Goal: Information Seeking & Learning: Understand process/instructions

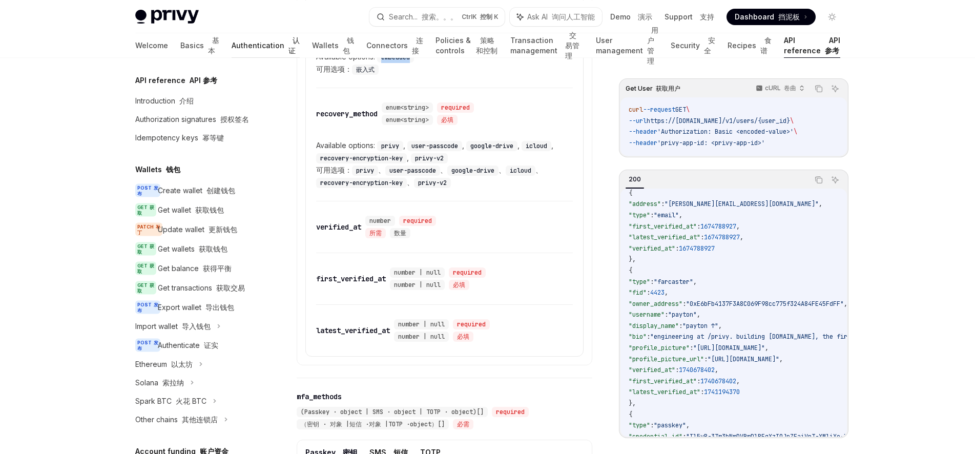
click at [232, 48] on link "Authentication 认证" at bounding box center [266, 45] width 68 height 25
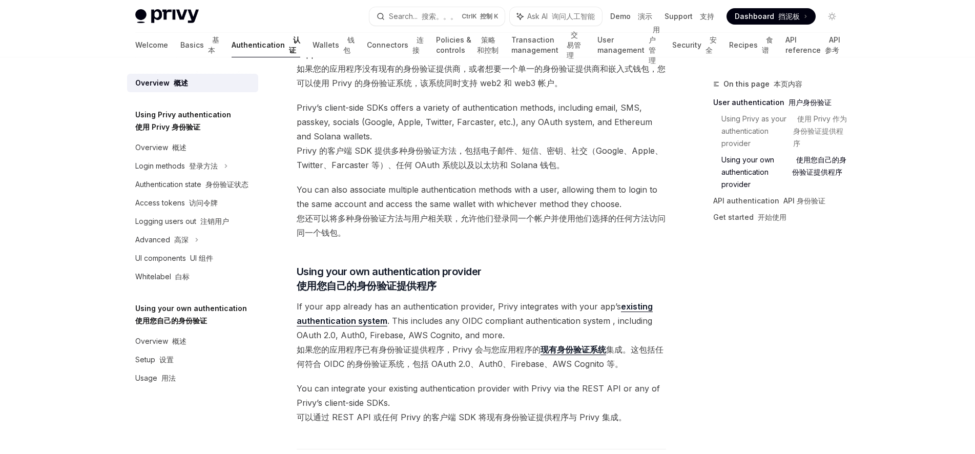
scroll to position [581, 0]
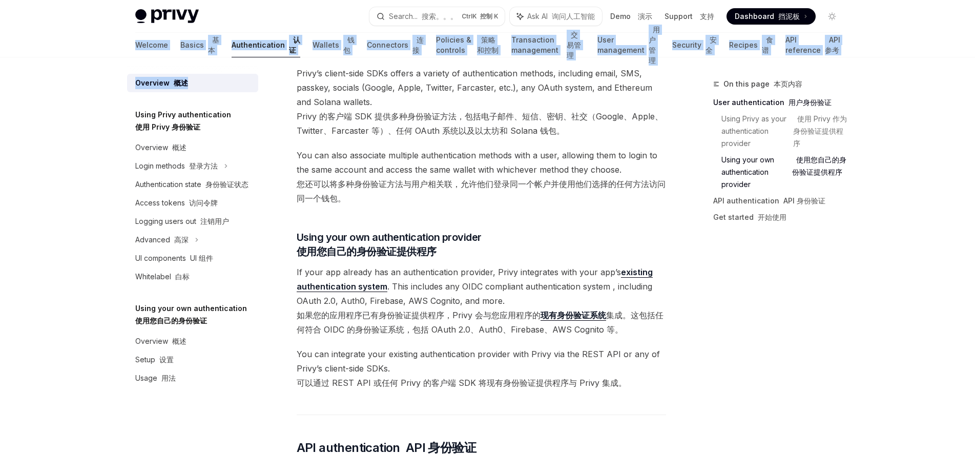
drag, startPoint x: 90, startPoint y: 17, endPoint x: 209, endPoint y: 91, distance: 140.5
click at [209, 91] on div "Privy Docs home page Search... 搜索。。。 Ctrl K 控制 K Ask AI 询问人工智能 Demo 演示 Support …" at bounding box center [487, 272] width 975 height 1706
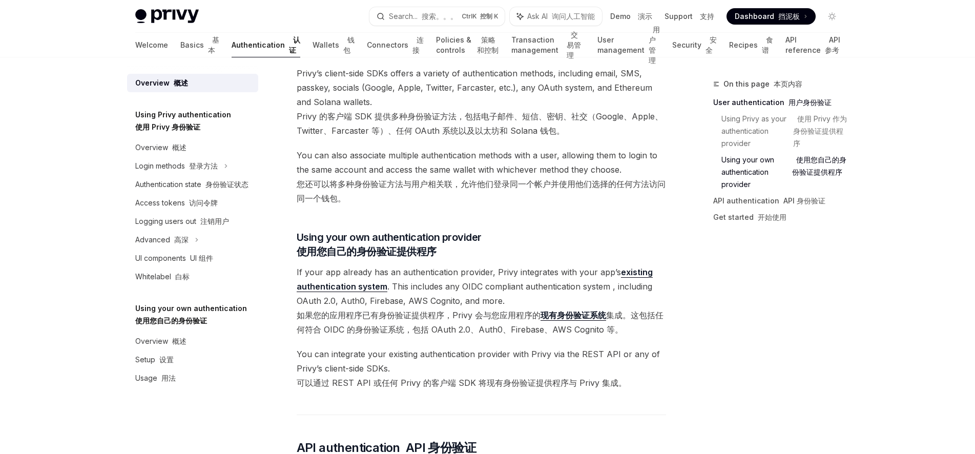
click at [250, 128] on div "Using Privy authentication 使用 Privy 身份验证" at bounding box center [192, 121] width 131 height 25
click at [67, 255] on div "Privy Docs home page Search... 搜索。。。 Ctrl K 控制 K Ask AI 询问人工智能 Demo 演示 Support …" at bounding box center [487, 272] width 975 height 1706
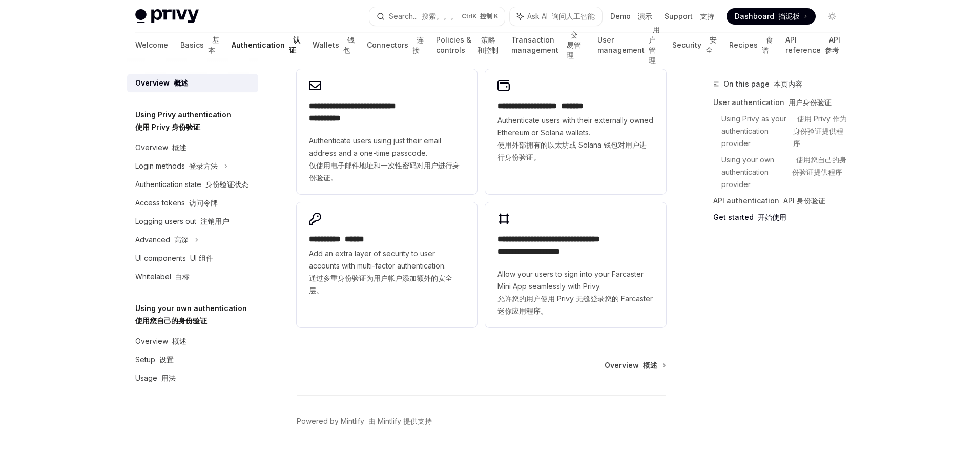
scroll to position [1254, 0]
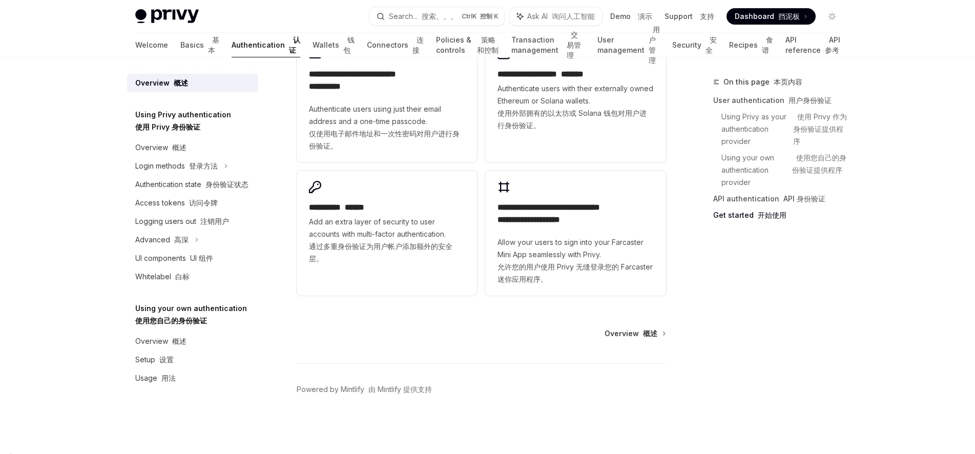
click at [180, 39] on link "Basics 基本" at bounding box center [199, 45] width 39 height 25
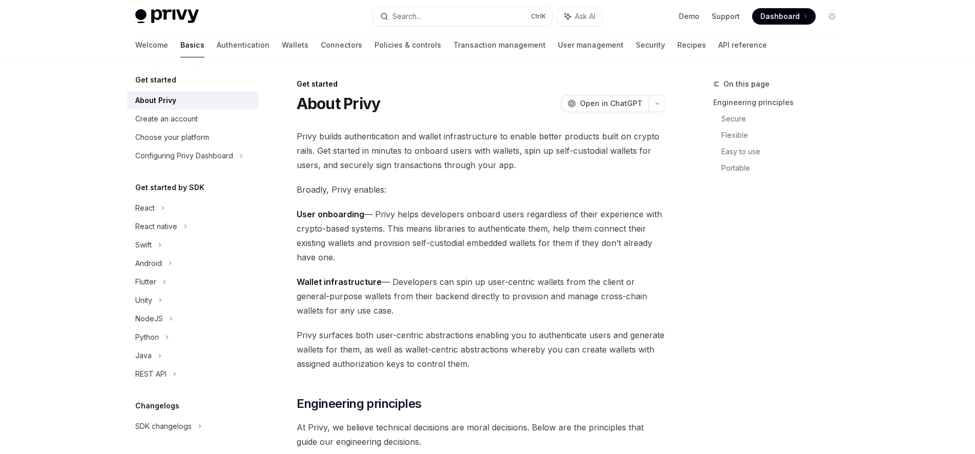
type textarea "*"
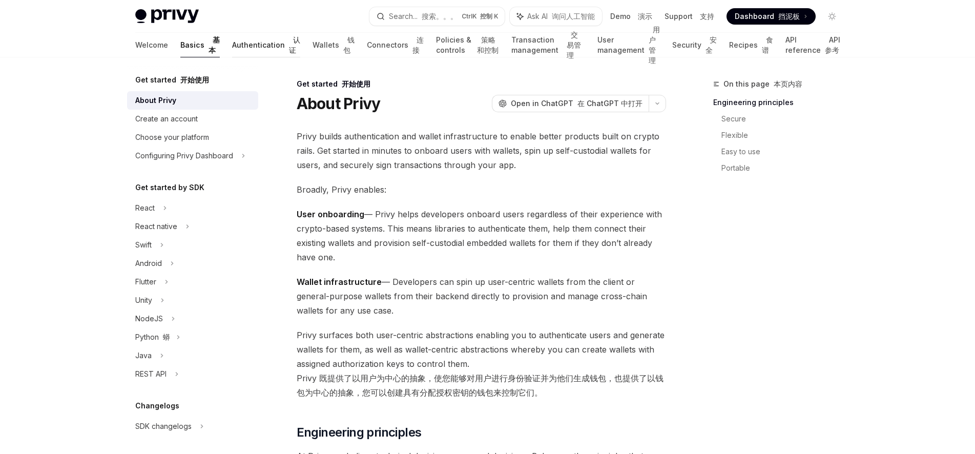
click at [232, 48] on link "Authentication 认证" at bounding box center [266, 45] width 68 height 25
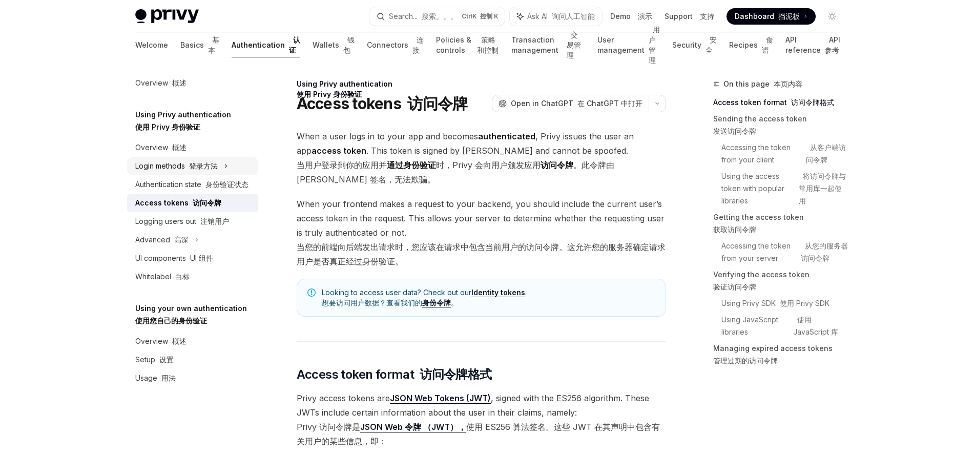
click at [176, 170] on div "Login methods 登录方法" at bounding box center [176, 166] width 82 height 12
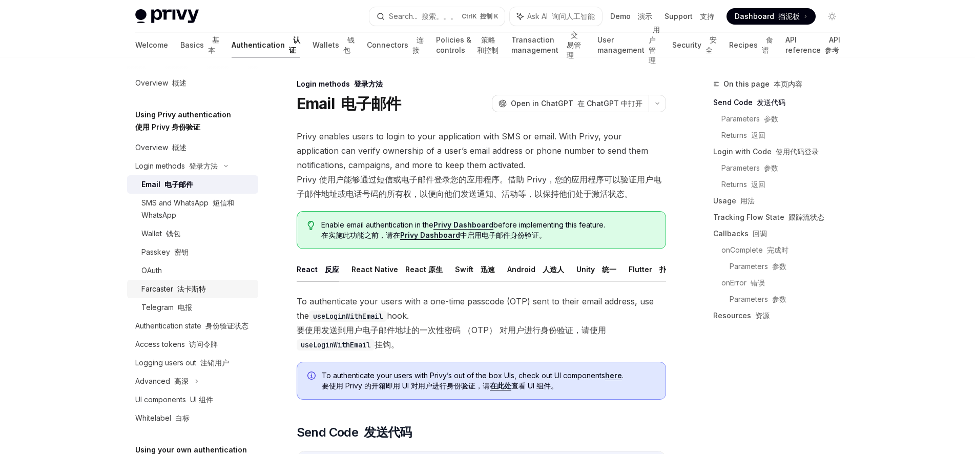
scroll to position [61, 0]
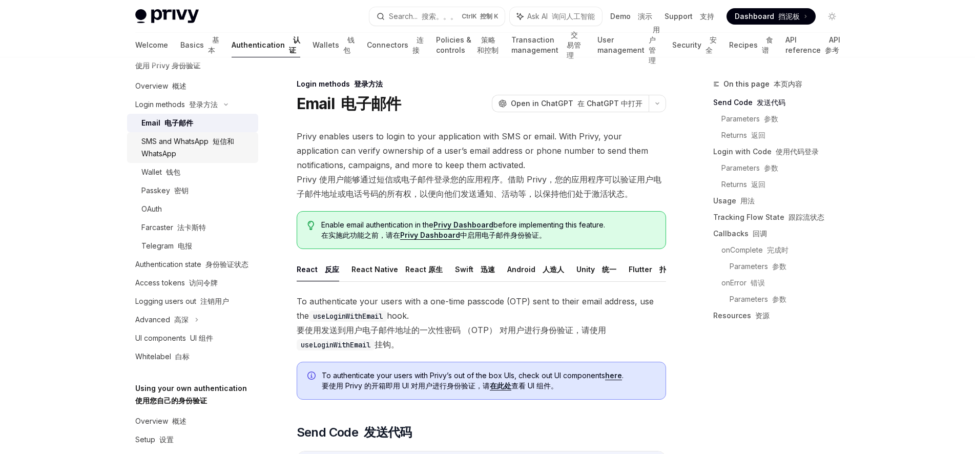
click at [216, 155] on div "SMS and WhatsApp 短信和 WhatsApp" at bounding box center [196, 147] width 111 height 25
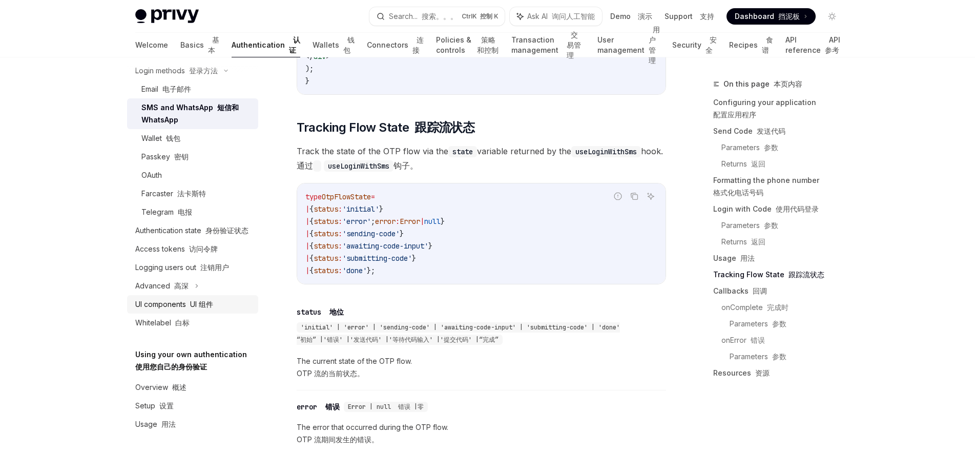
scroll to position [2130, 0]
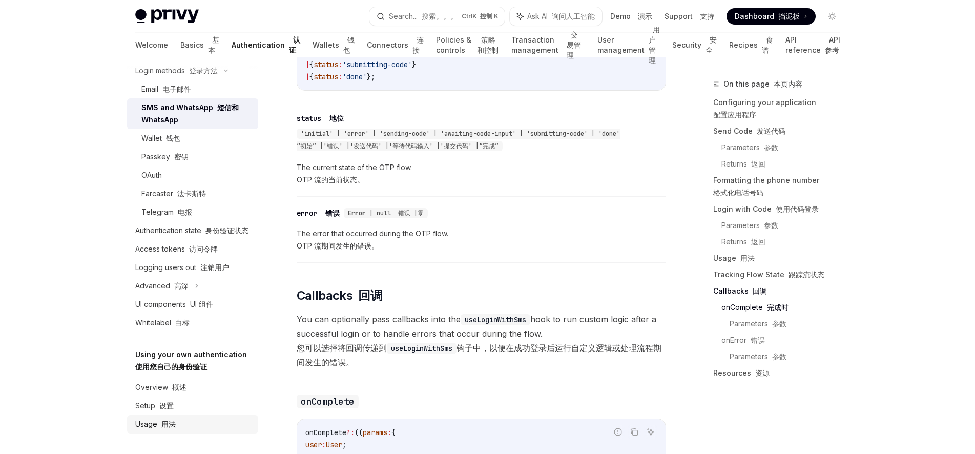
click at [157, 425] on font at bounding box center [159, 423] width 4 height 9
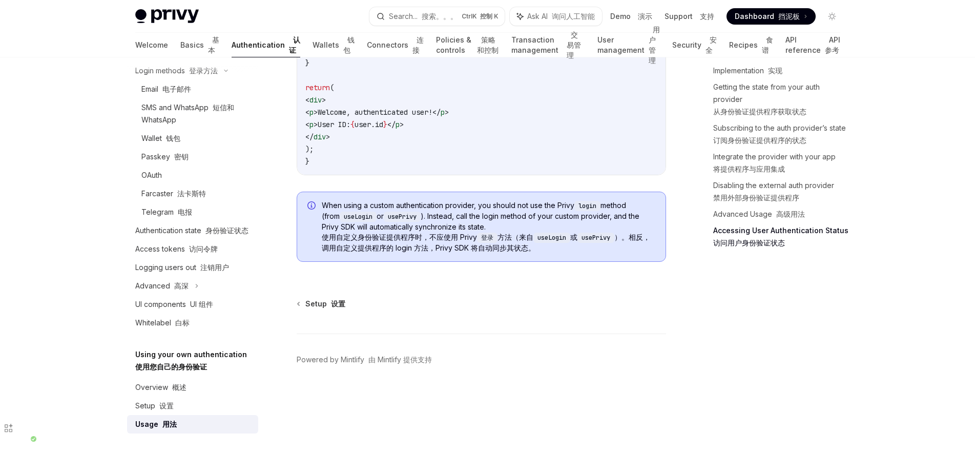
scroll to position [2866, 0]
click at [151, 404] on div "Setup 设置" at bounding box center [154, 405] width 38 height 12
type textarea "*"
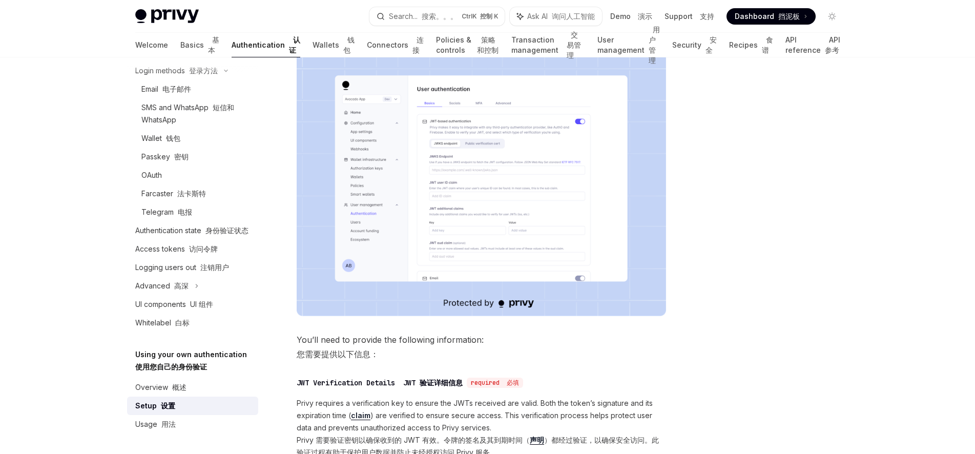
scroll to position [194, 0]
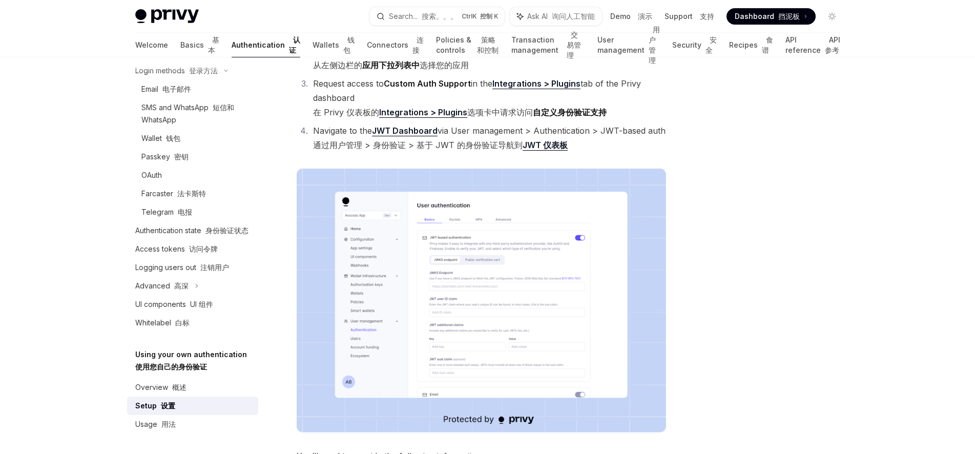
click at [481, 312] on img at bounding box center [481, 301] width 369 height 264
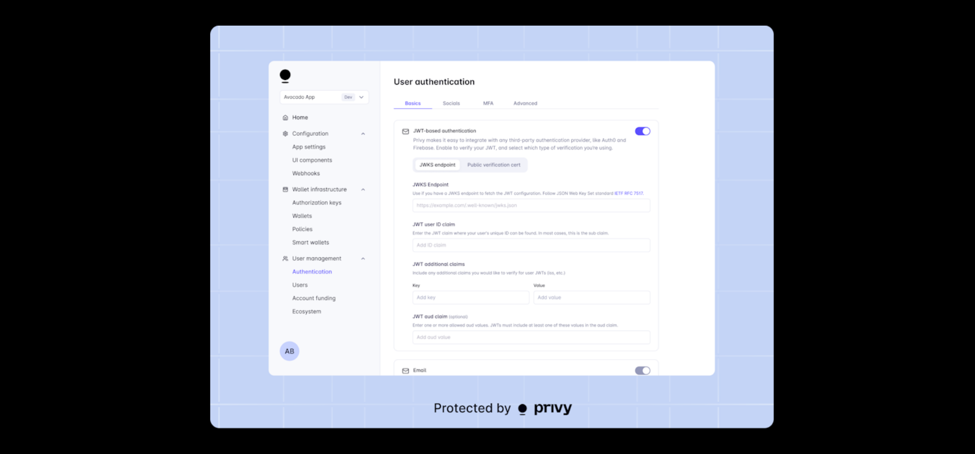
scroll to position [124, 0]
click at [232, 163] on img at bounding box center [491, 227] width 563 height 403
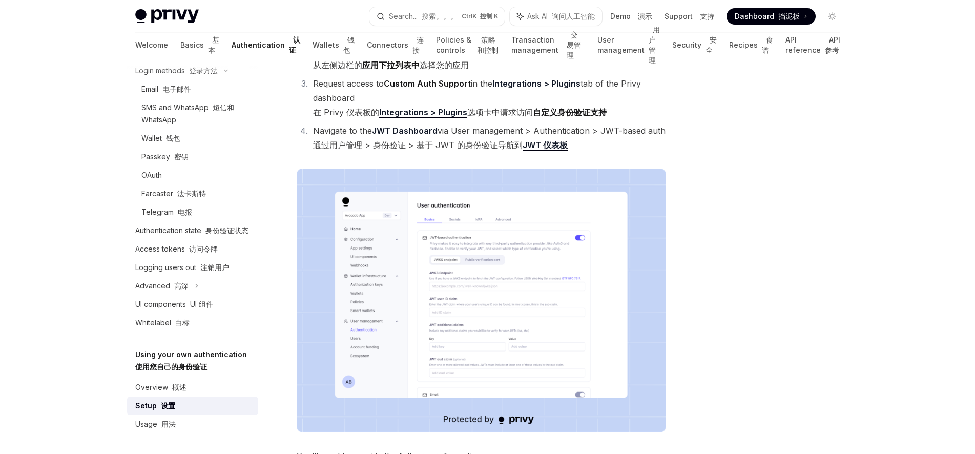
click at [0, 237] on div "Privy Docs home page Search... 搜索。。。 Ctrl K 控制 K Ask AI 询问人工智能 Demo 演示 Support …" at bounding box center [487, 369] width 975 height 1126
click at [462, 311] on img at bounding box center [481, 301] width 369 height 264
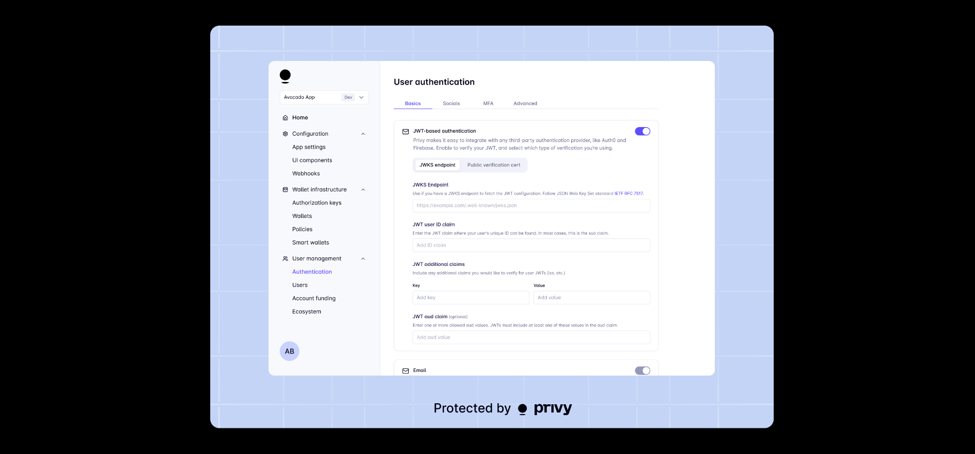
click at [834, 141] on div at bounding box center [487, 227] width 975 height 454
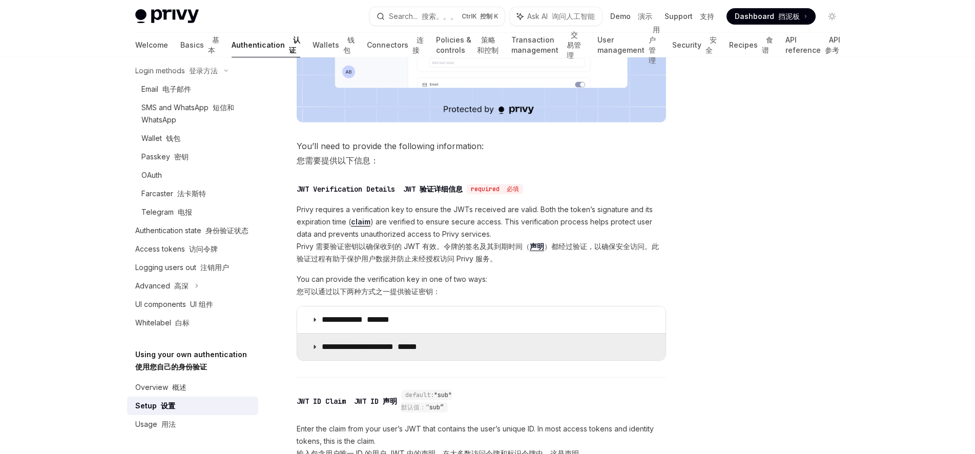
scroll to position [581, 0]
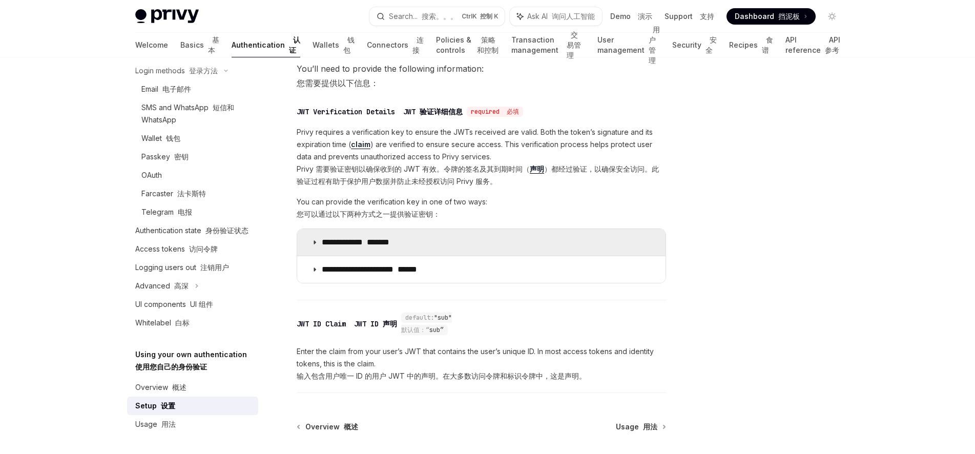
click at [356, 256] on summary "**********" at bounding box center [481, 242] width 368 height 27
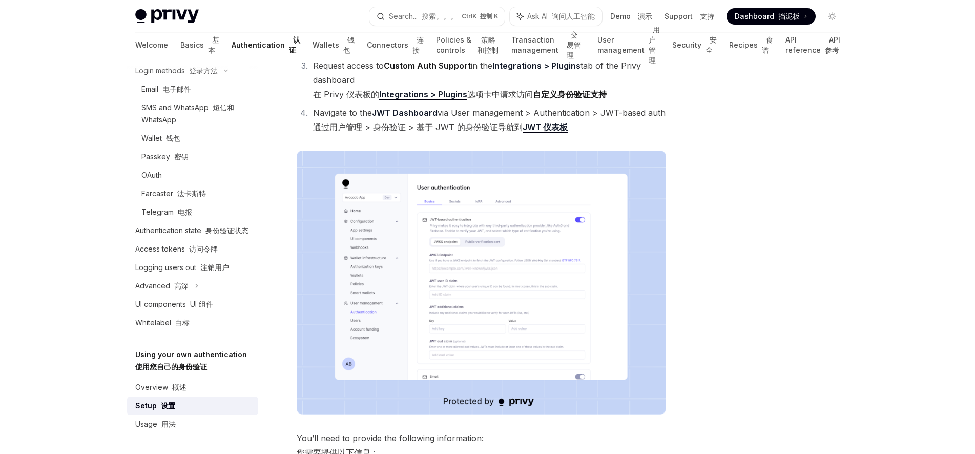
scroll to position [277, 0]
